Goal: Transaction & Acquisition: Purchase product/service

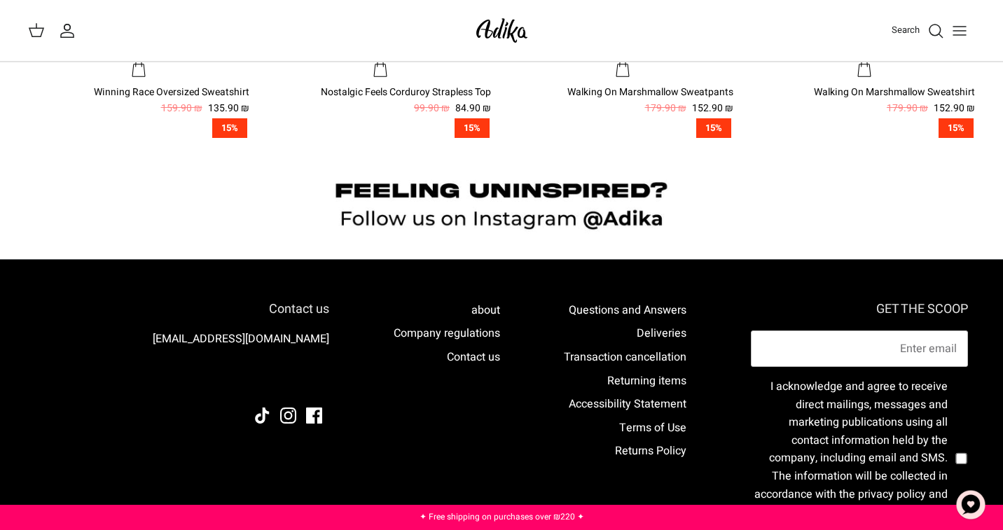
scroll to position [1261, 0]
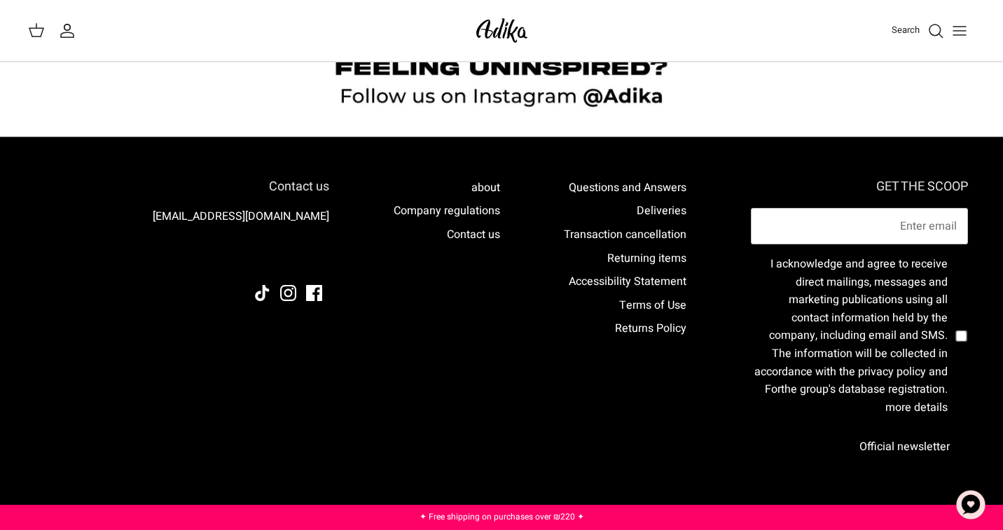
click at [950, 35] on button "Toggle menu" at bounding box center [960, 30] width 31 height 31
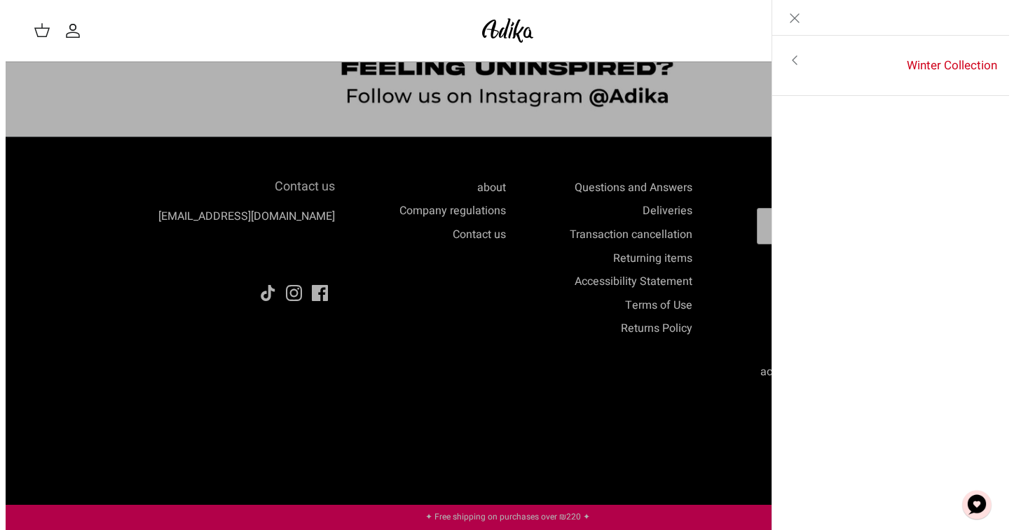
scroll to position [1268, 0]
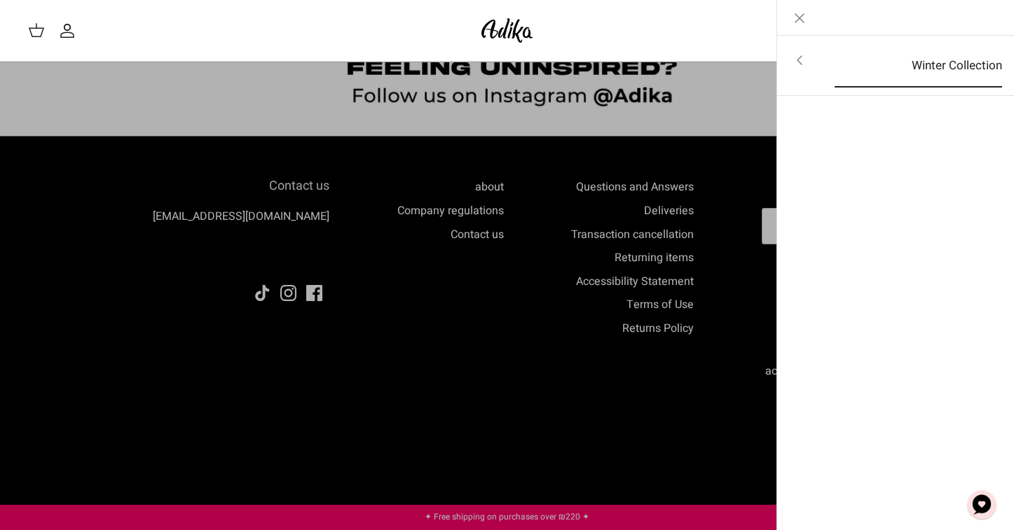
click at [983, 70] on font "Winter Collection" at bounding box center [957, 66] width 90 height 18
click at [950, 67] on font "For all items" at bounding box center [960, 62] width 65 height 18
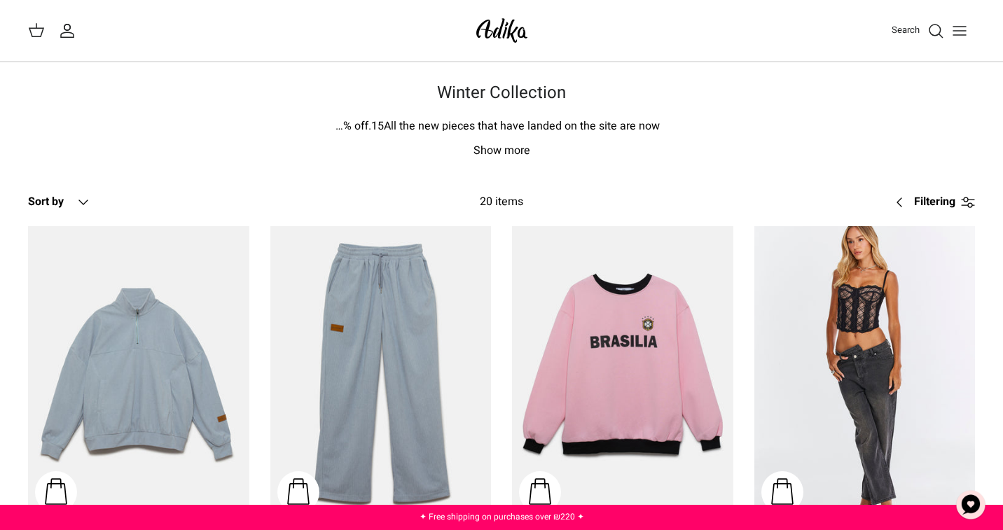
click at [493, 154] on font "Show more" at bounding box center [502, 150] width 57 height 17
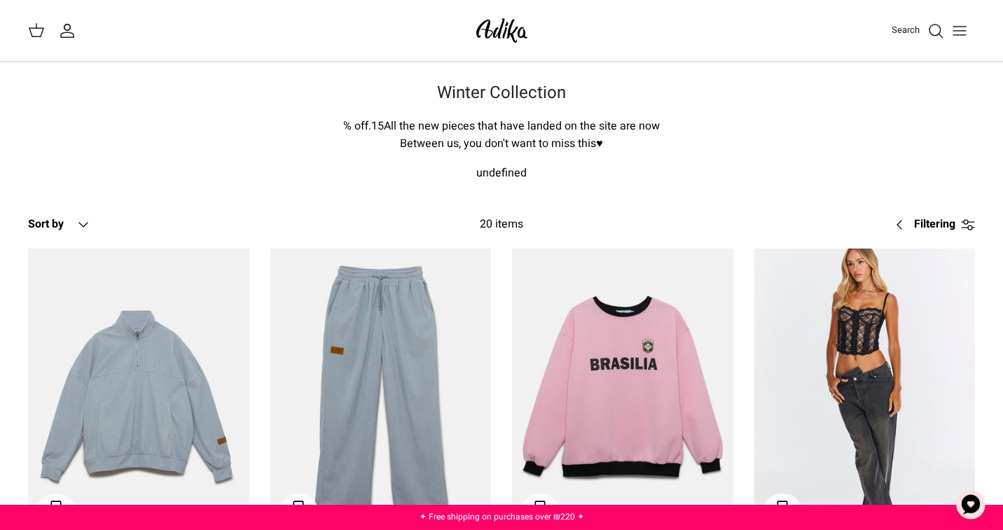
click at [73, 223] on button "Down Sort by" at bounding box center [60, 225] width 64 height 31
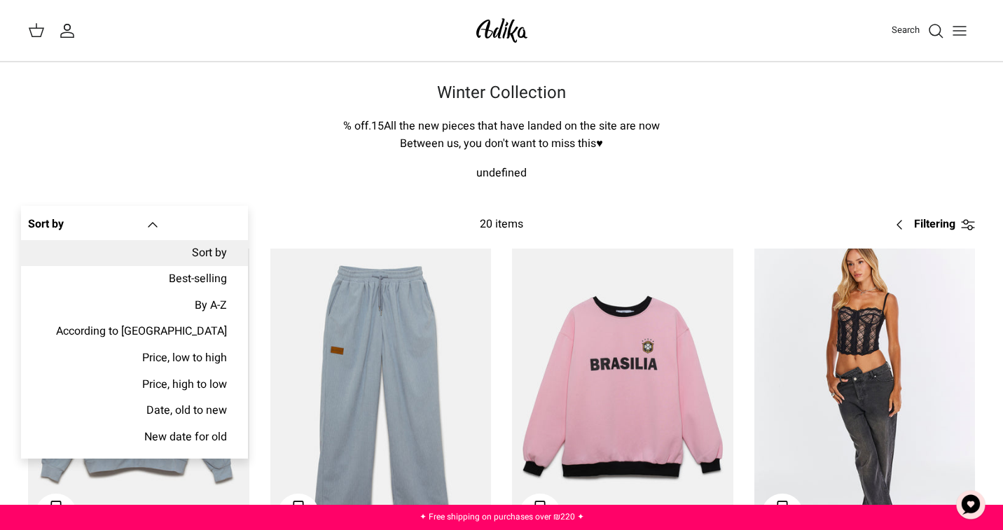
click at [596, 145] on font "Between us, you don't want to miss this♥" at bounding box center [501, 143] width 203 height 17
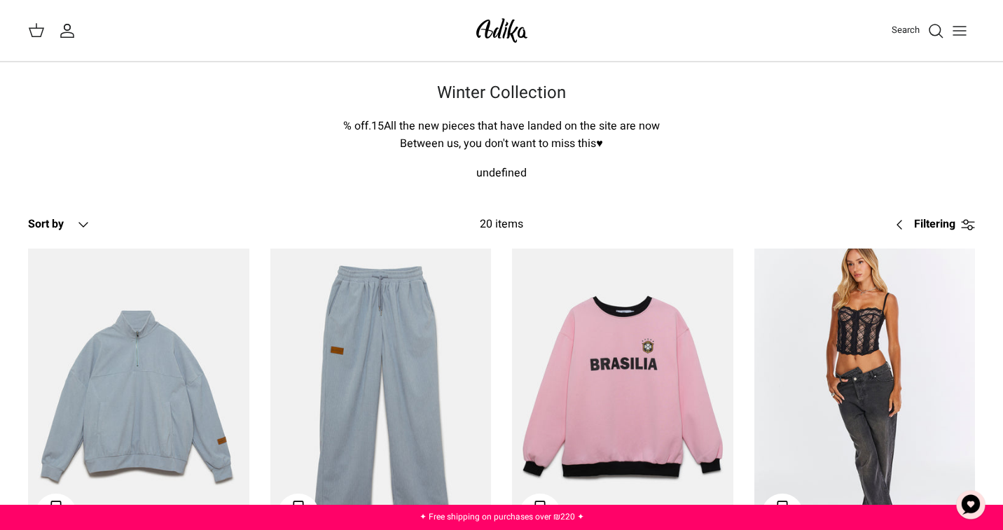
click at [496, 43] on img at bounding box center [502, 30] width 60 height 33
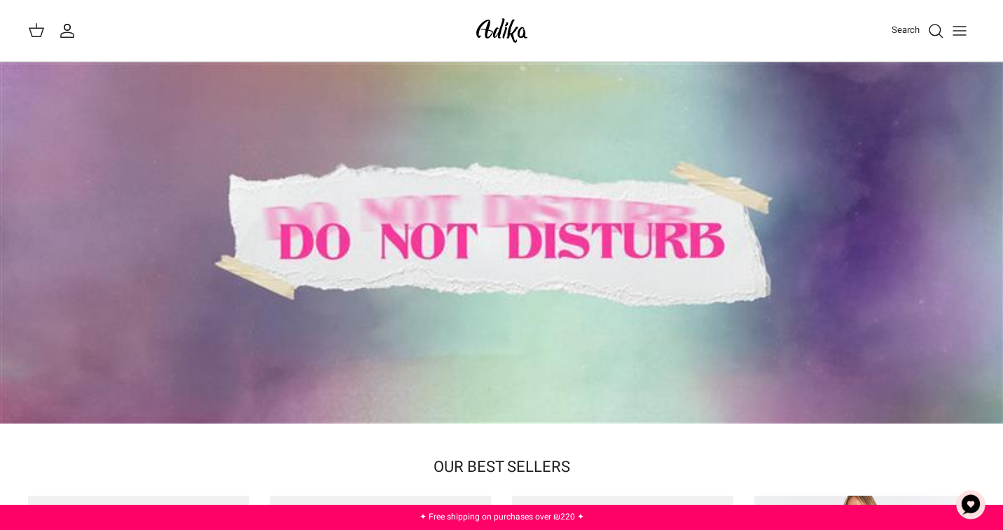
scroll to position [70, 0]
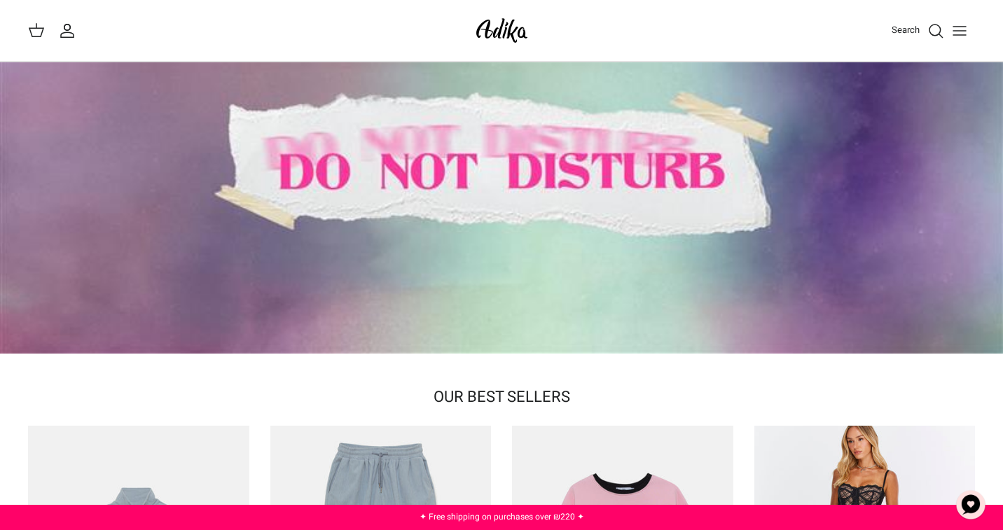
click at [508, 523] on font "✦ Free shipping on purchases over ₪220 ✦" at bounding box center [502, 517] width 165 height 13
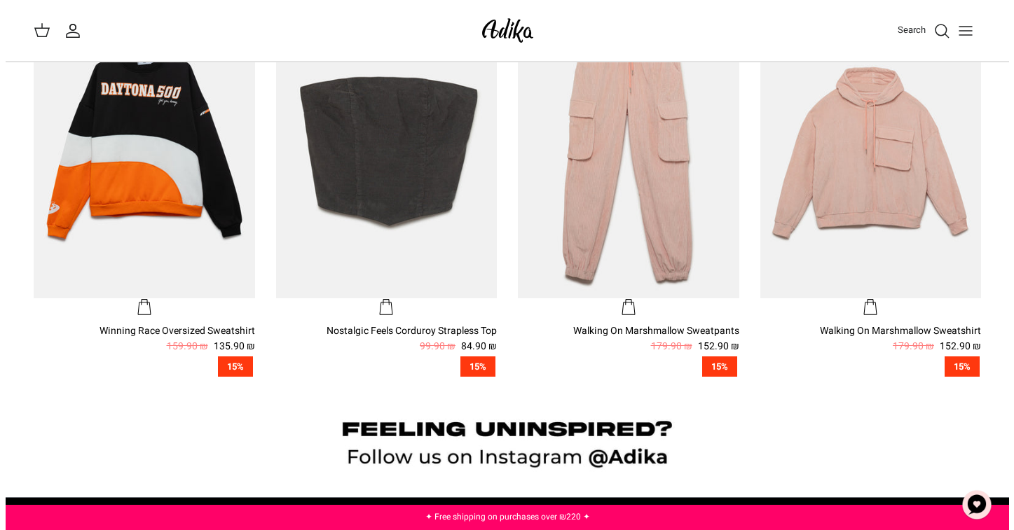
scroll to position [771, 0]
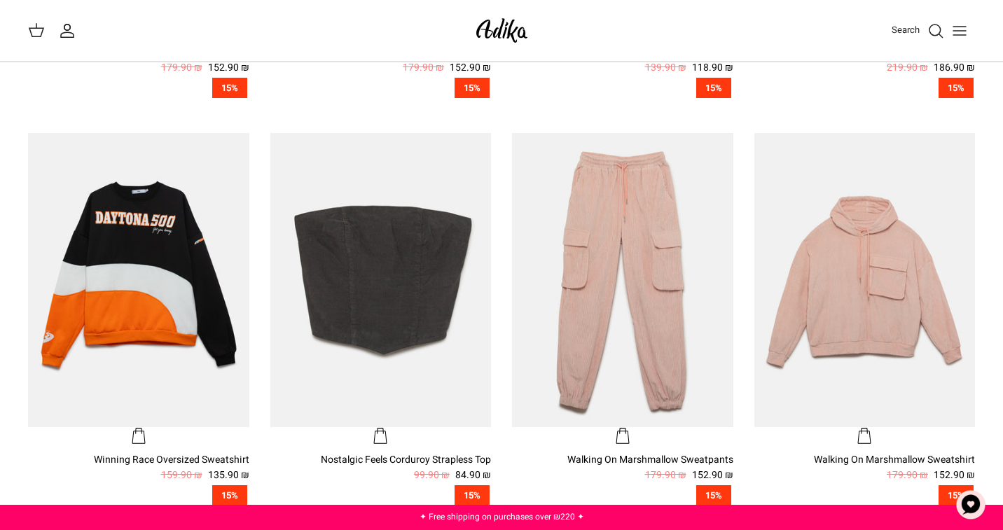
click at [955, 28] on icon "Toggle menu" at bounding box center [960, 30] width 17 height 17
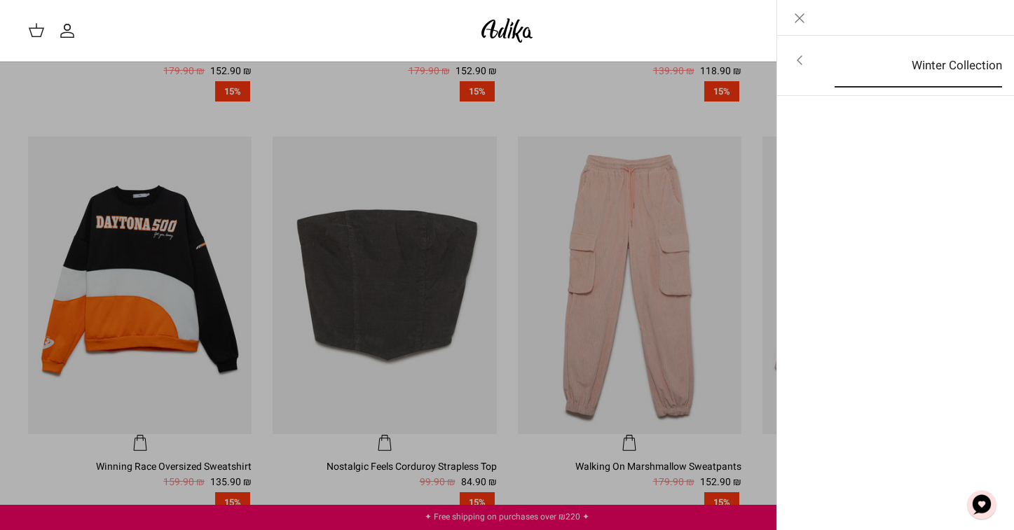
click at [938, 66] on font "Winter Collection" at bounding box center [957, 66] width 90 height 18
click at [993, 22] on icon "Left" at bounding box center [992, 18] width 17 height 17
click at [960, 63] on font "Winter Collection" at bounding box center [957, 66] width 90 height 18
click at [960, 63] on font "For all items" at bounding box center [960, 62] width 65 height 18
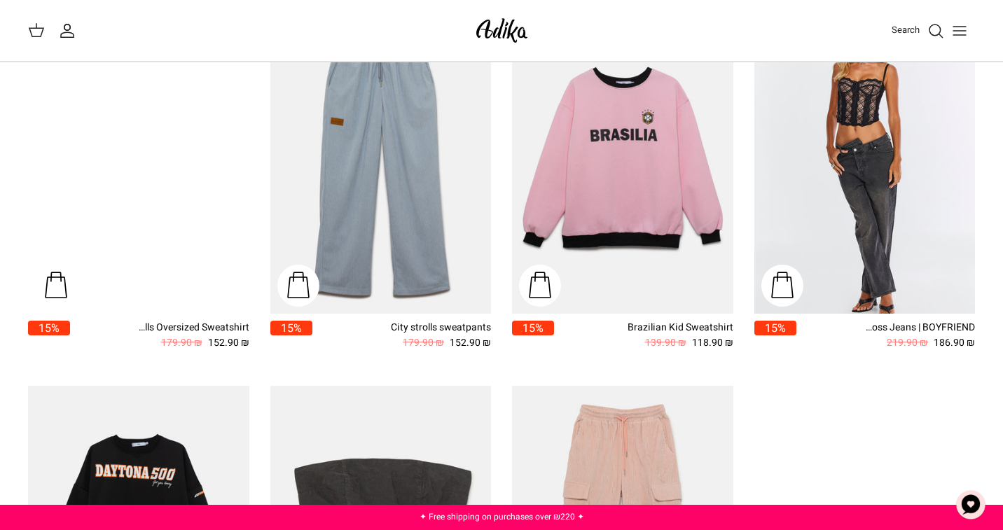
scroll to position [210, 0]
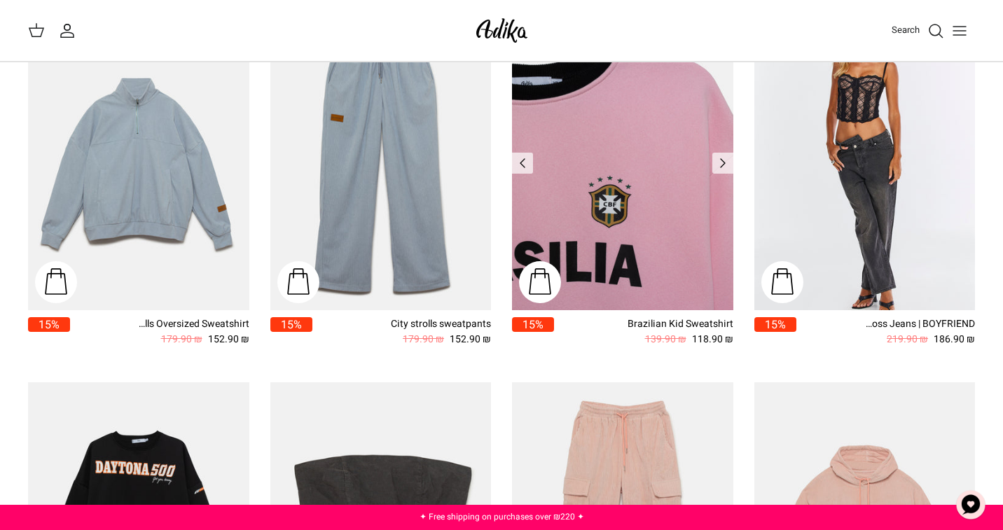
click at [653, 215] on img "Brazilian Kid Sweatshirt" at bounding box center [622, 163] width 221 height 295
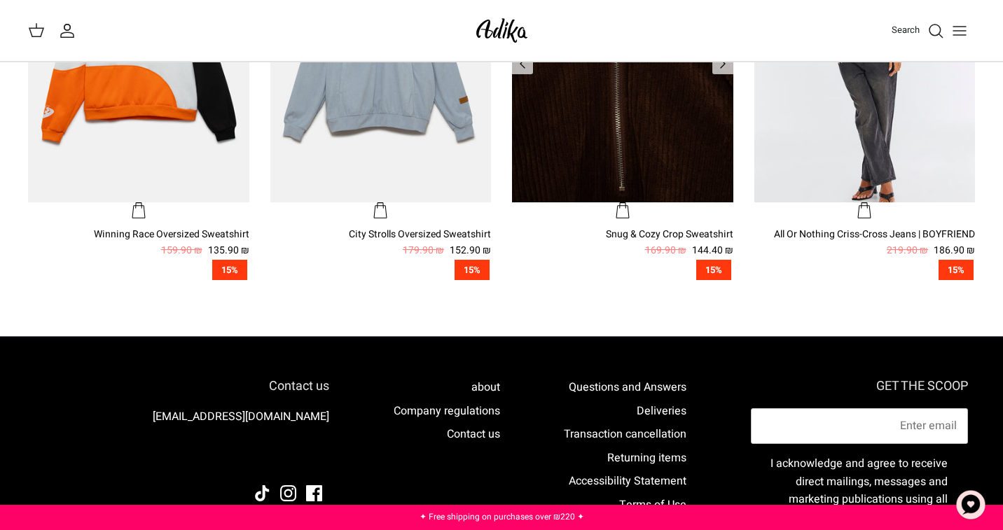
scroll to position [1083, 0]
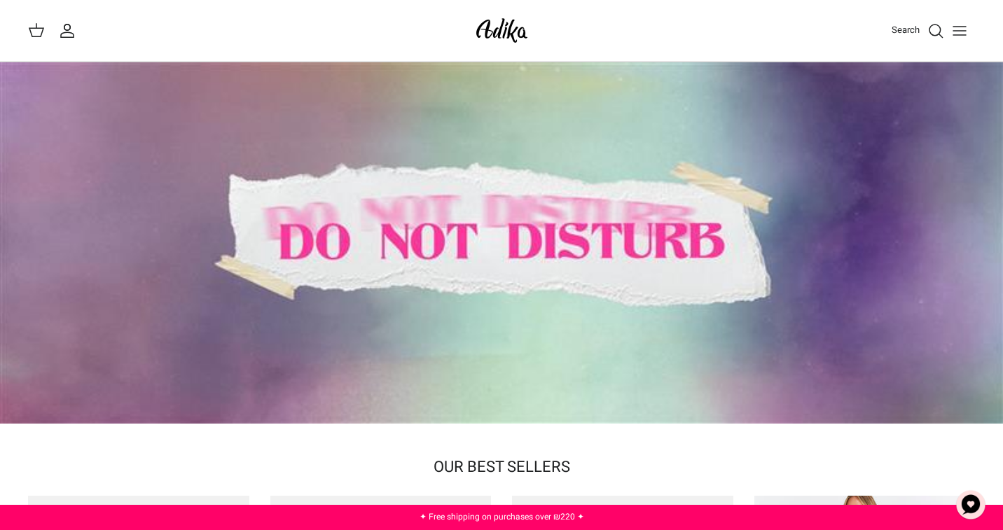
click at [631, 143] on div at bounding box center [501, 243] width 1003 height 362
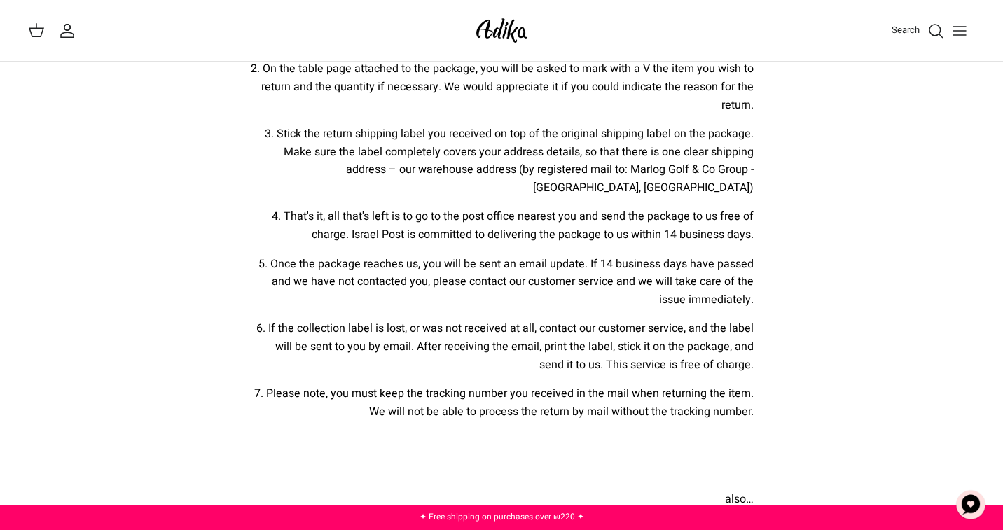
scroll to position [210, 0]
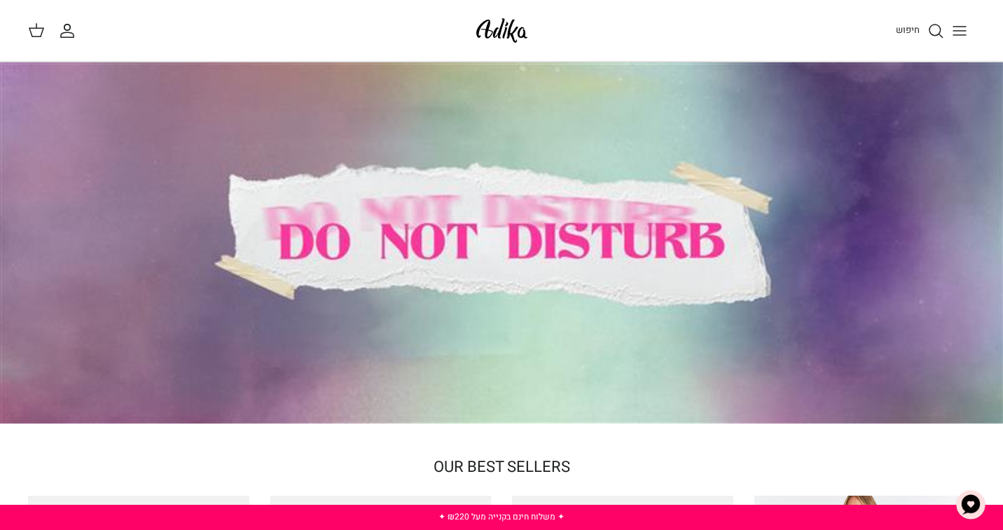
click at [734, 128] on div at bounding box center [501, 243] width 1003 height 362
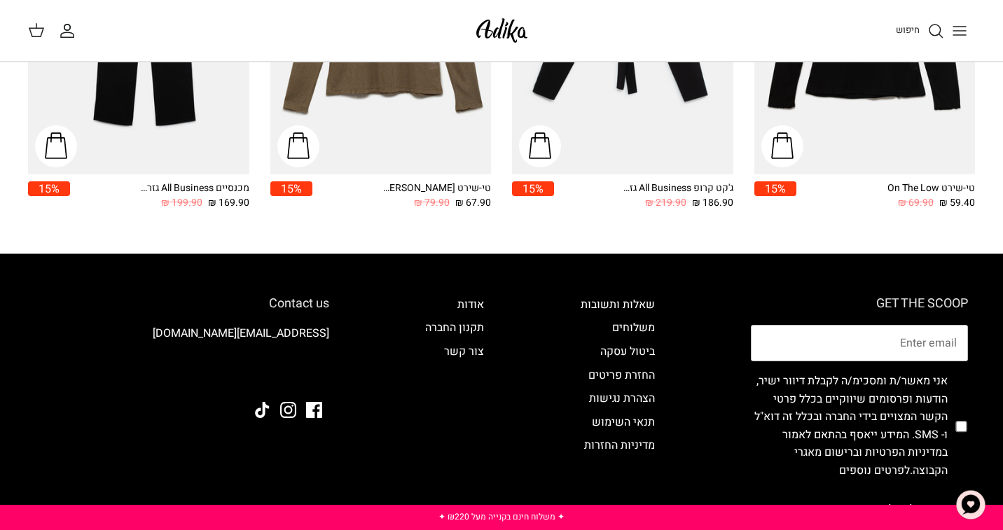
scroll to position [1966, 0]
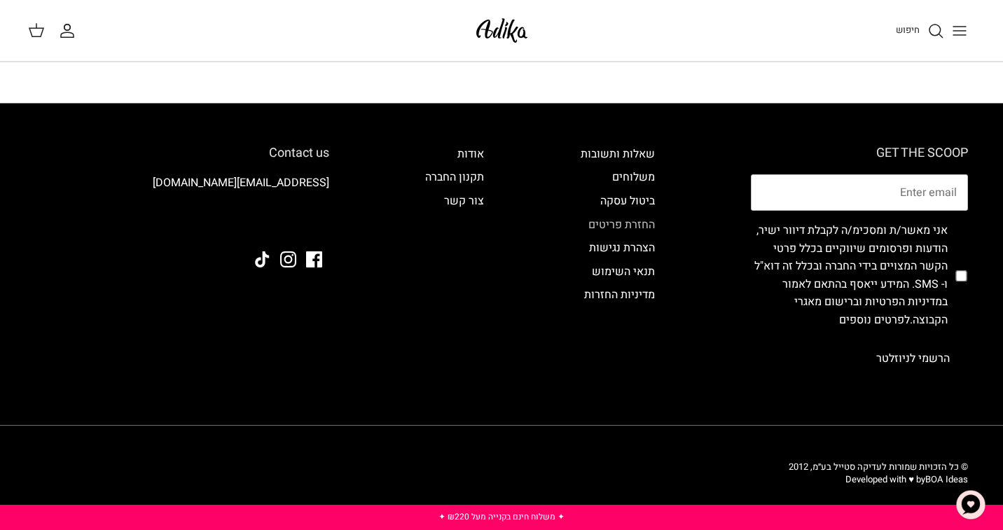
click at [624, 222] on link "החזרת פריטים" at bounding box center [622, 225] width 67 height 17
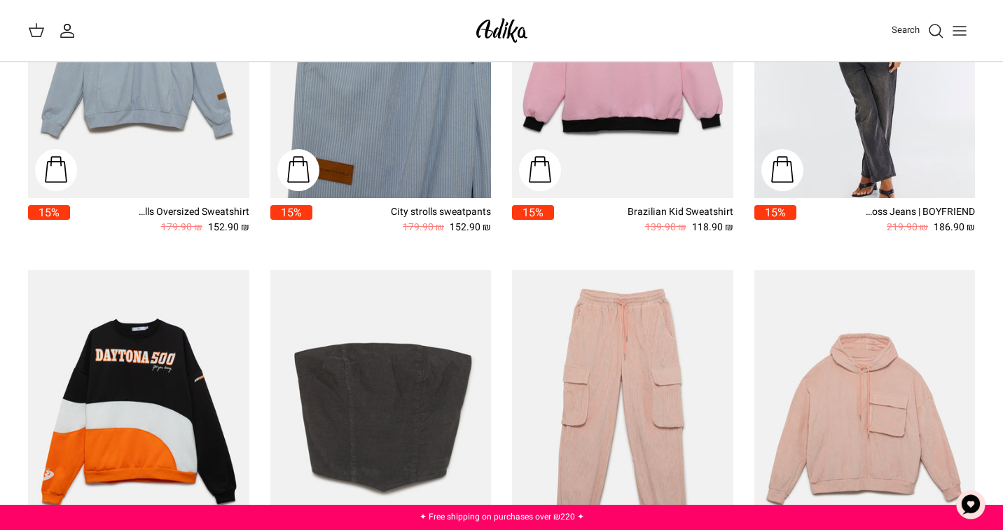
scroll to position [491, 0]
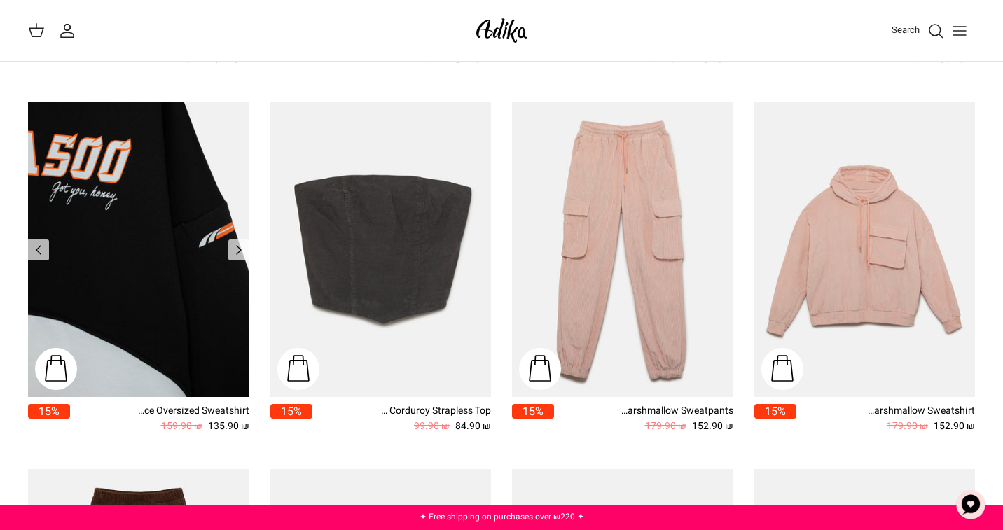
click at [214, 276] on img "Winning Race Oversized Sweatshirt" at bounding box center [138, 249] width 221 height 295
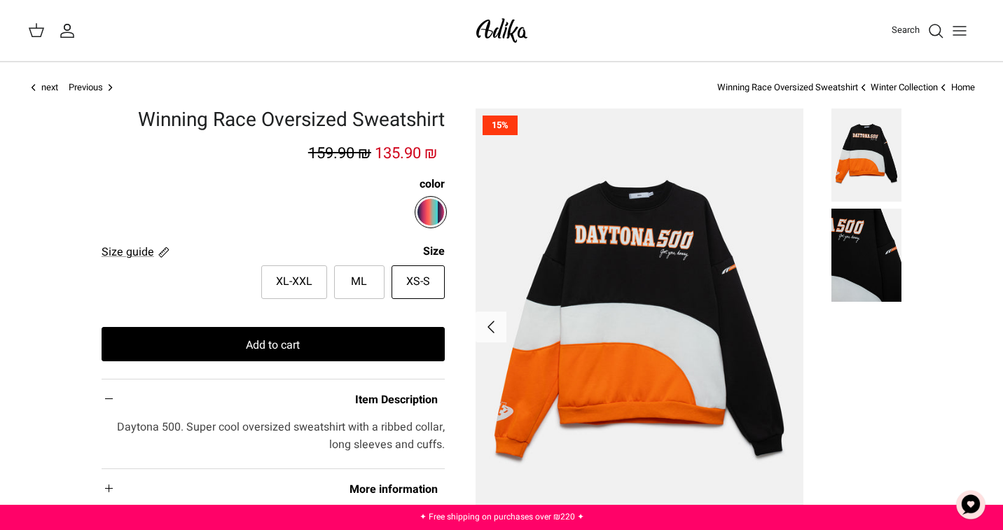
click at [324, 283] on label "XL-XXL" at bounding box center [294, 283] width 66 height 34
click at [441, 270] on input "XL-XXL" at bounding box center [445, 265] width 9 height 9
radio input "true"
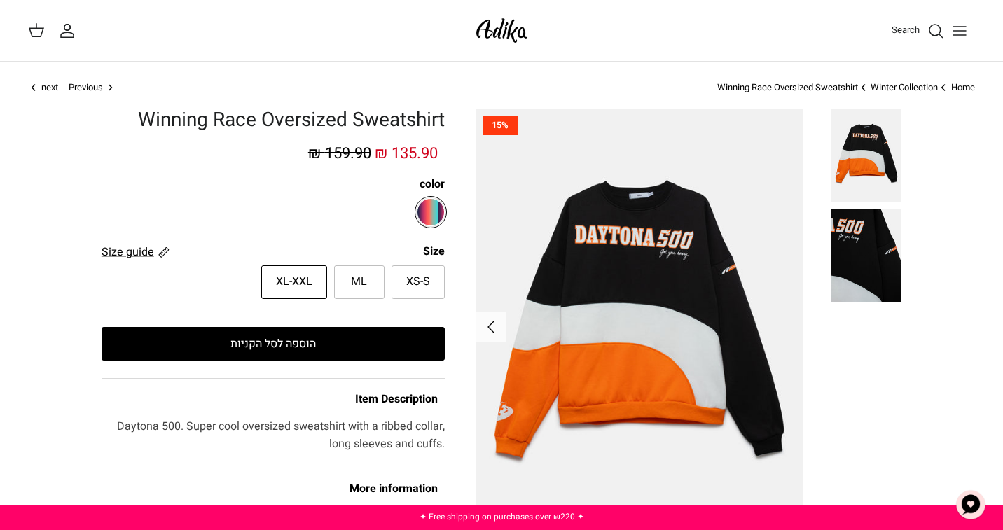
click at [364, 280] on font "ML" at bounding box center [359, 281] width 16 height 17
click at [441, 270] on input "ML" at bounding box center [445, 265] width 9 height 9
radio input "true"
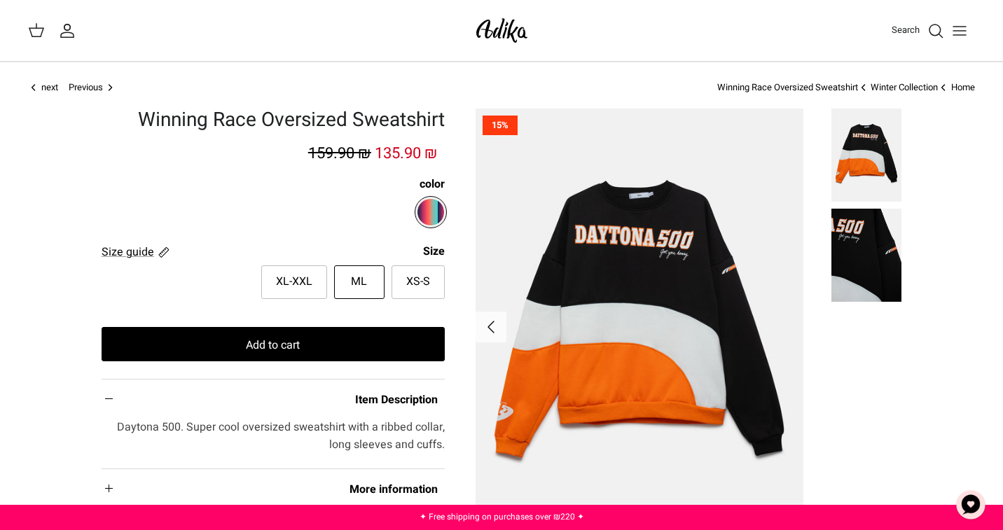
click at [398, 280] on label "XS-S" at bounding box center [418, 283] width 53 height 34
click at [441, 270] on input "XS-S" at bounding box center [445, 265] width 9 height 9
radio input "true"
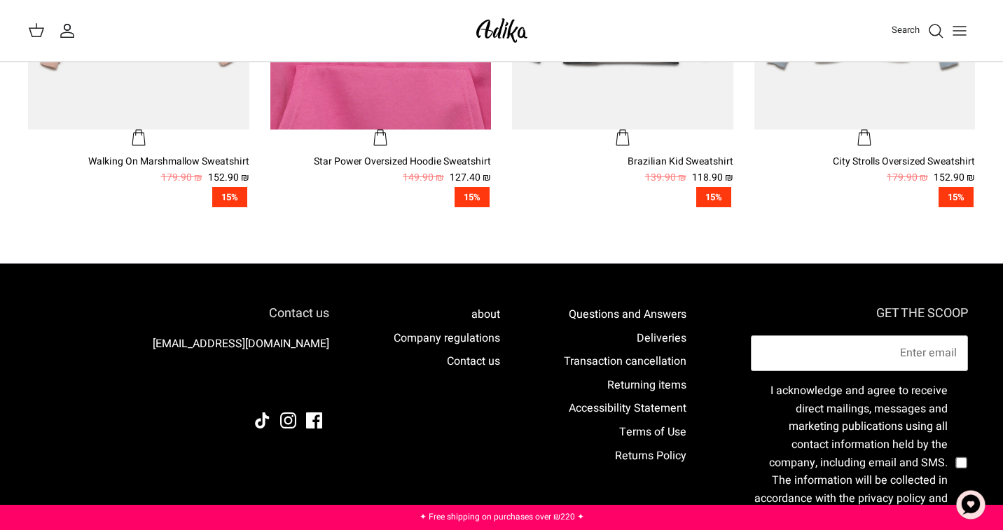
scroll to position [981, 0]
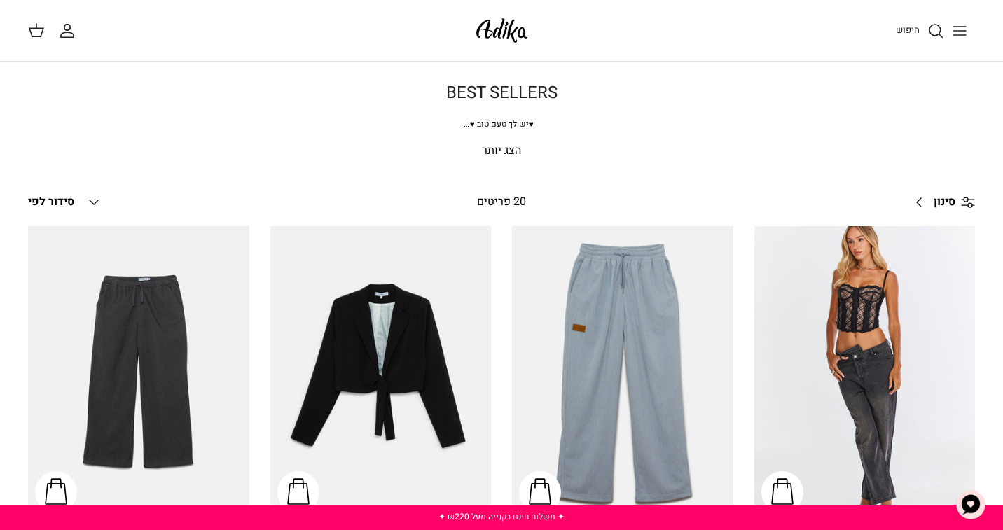
click at [533, 128] on span "♥" at bounding box center [531, 124] width 5 height 13
